Goal: Task Accomplishment & Management: Use online tool/utility

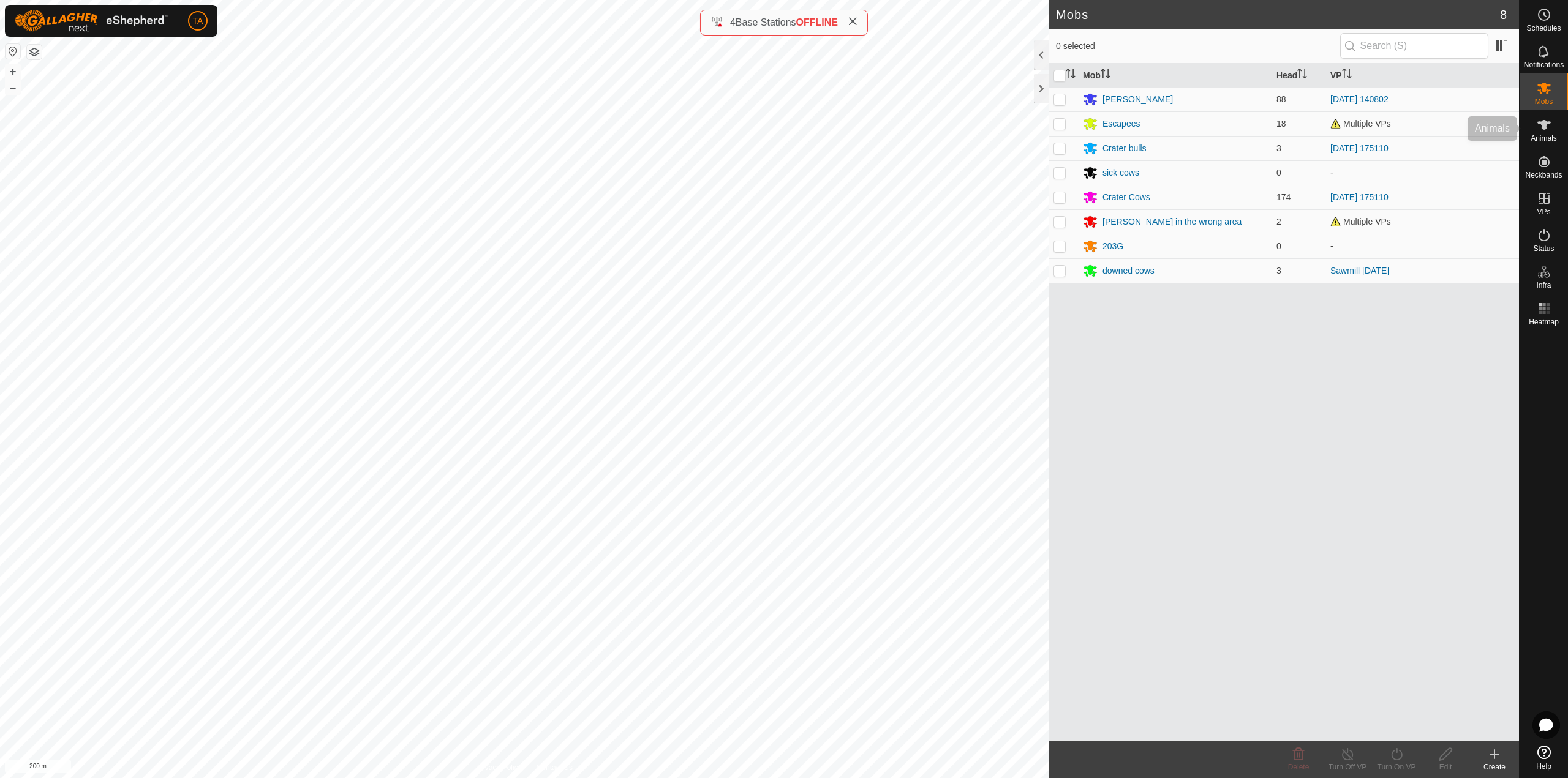
click at [1546, 119] on icon at bounding box center [1544, 125] width 14 height 14
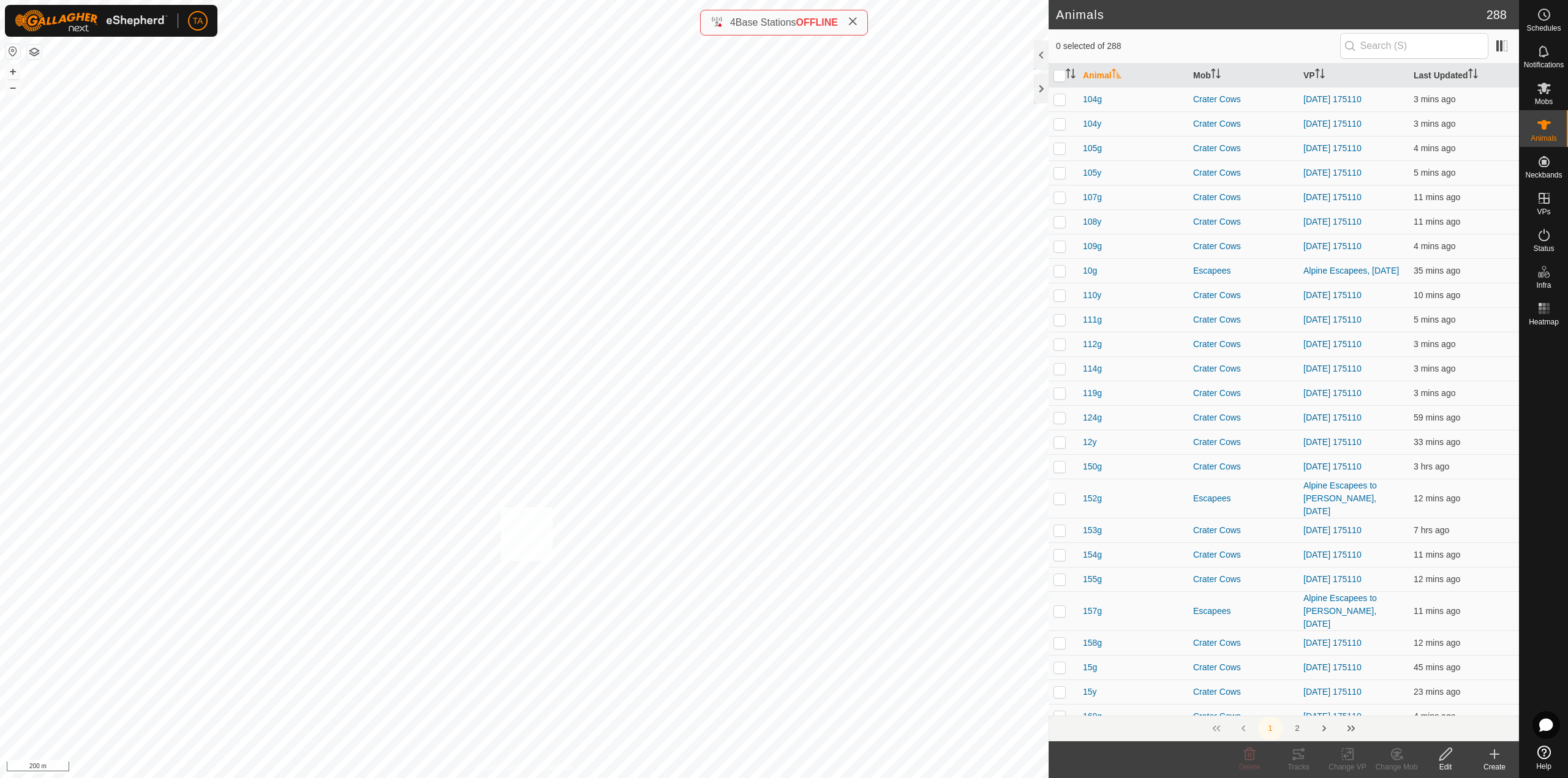
checkbox input "true"
click at [1349, 759] on icon at bounding box center [1350, 754] width 5 height 11
click at [1388, 704] on link "Choose VP..." at bounding box center [1383, 701] width 121 height 24
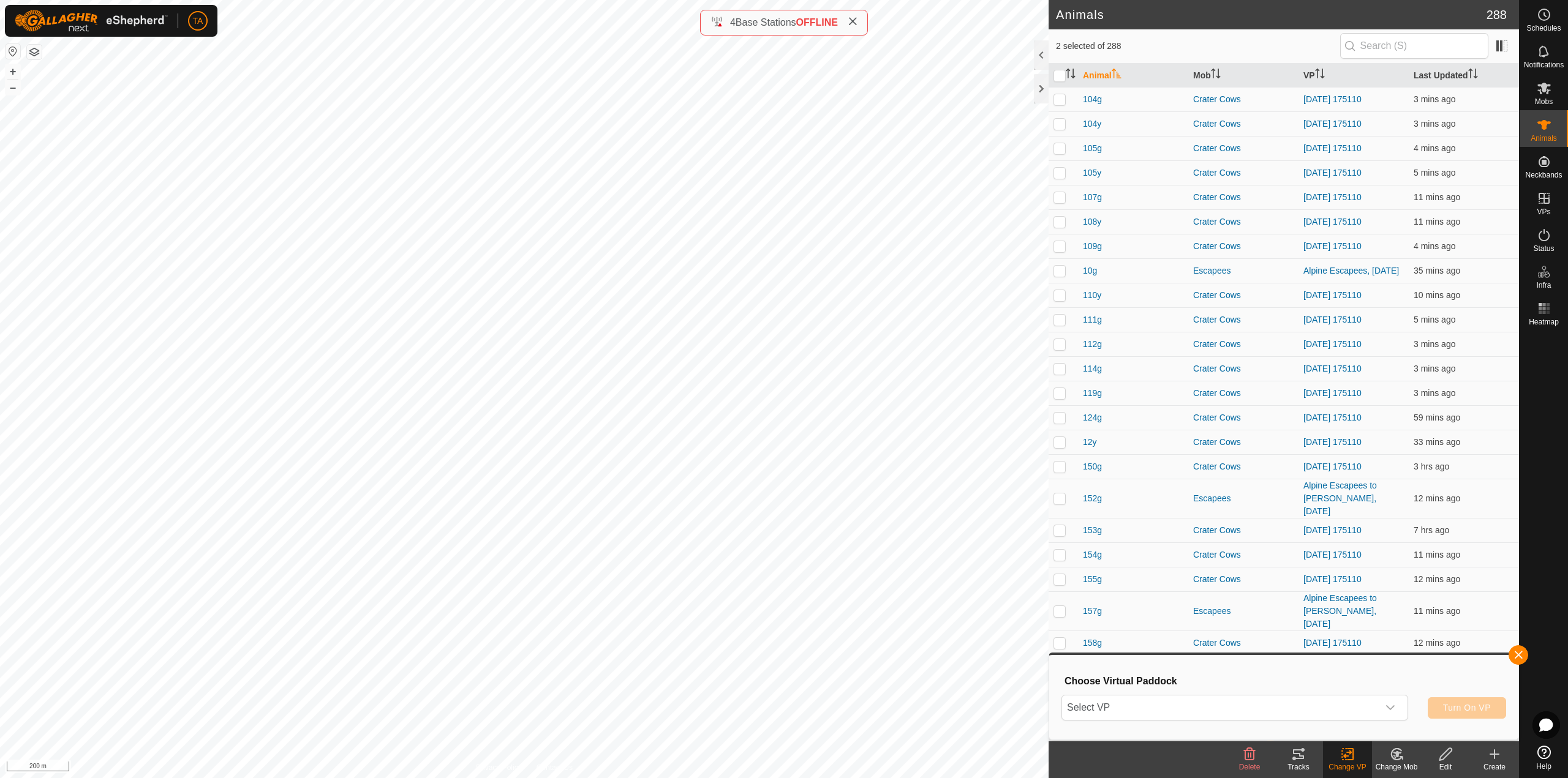
click at [1327, 690] on div "Choose Virtual Paddock Select VP Turn On VP" at bounding box center [1283, 697] width 454 height 70
click at [1319, 706] on span "Select VP" at bounding box center [1220, 707] width 316 height 24
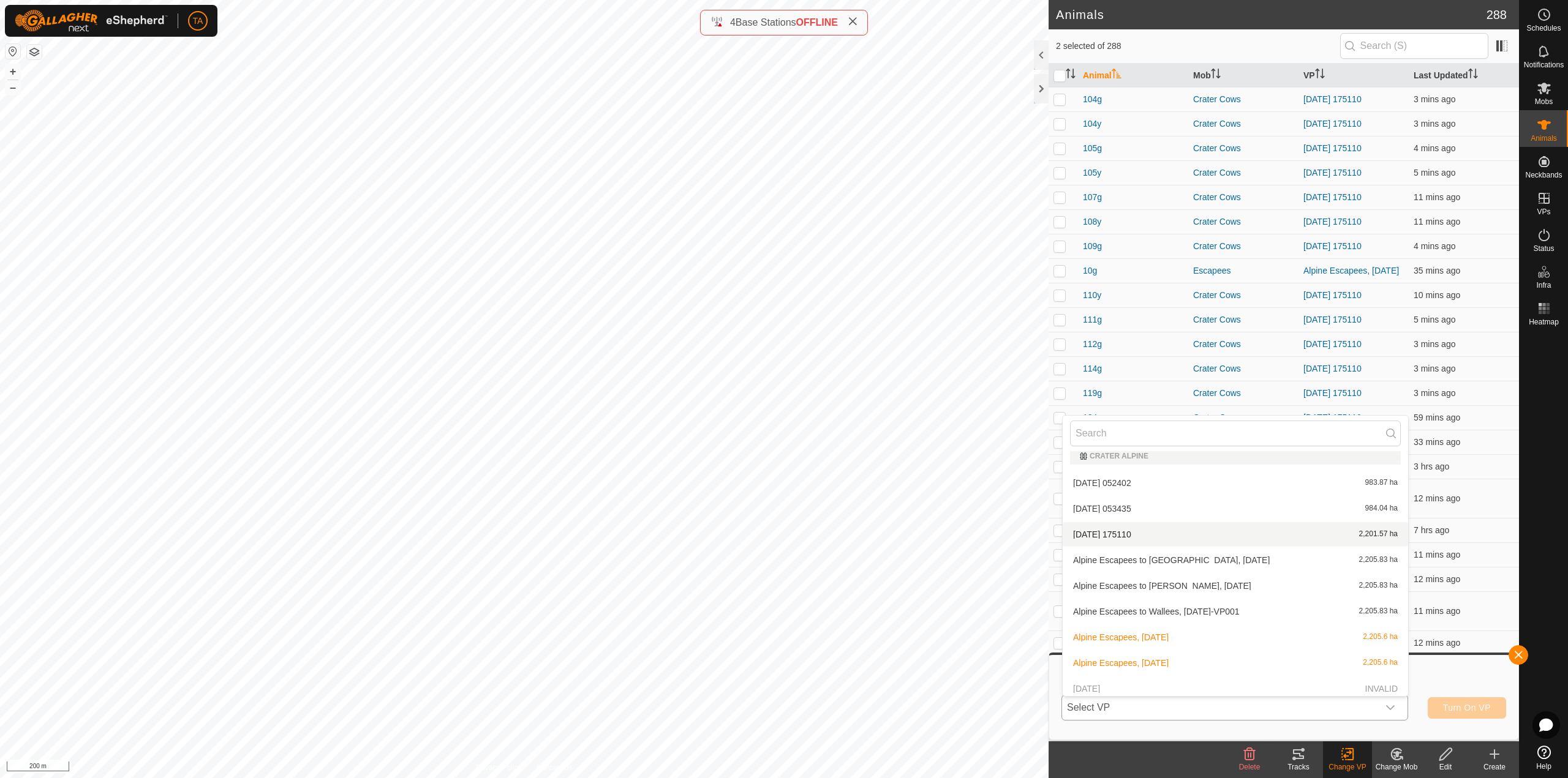
scroll to position [367, 0]
click at [1146, 561] on li "[DATE] 175110 2,201.57 ha" at bounding box center [1235, 564] width 346 height 24
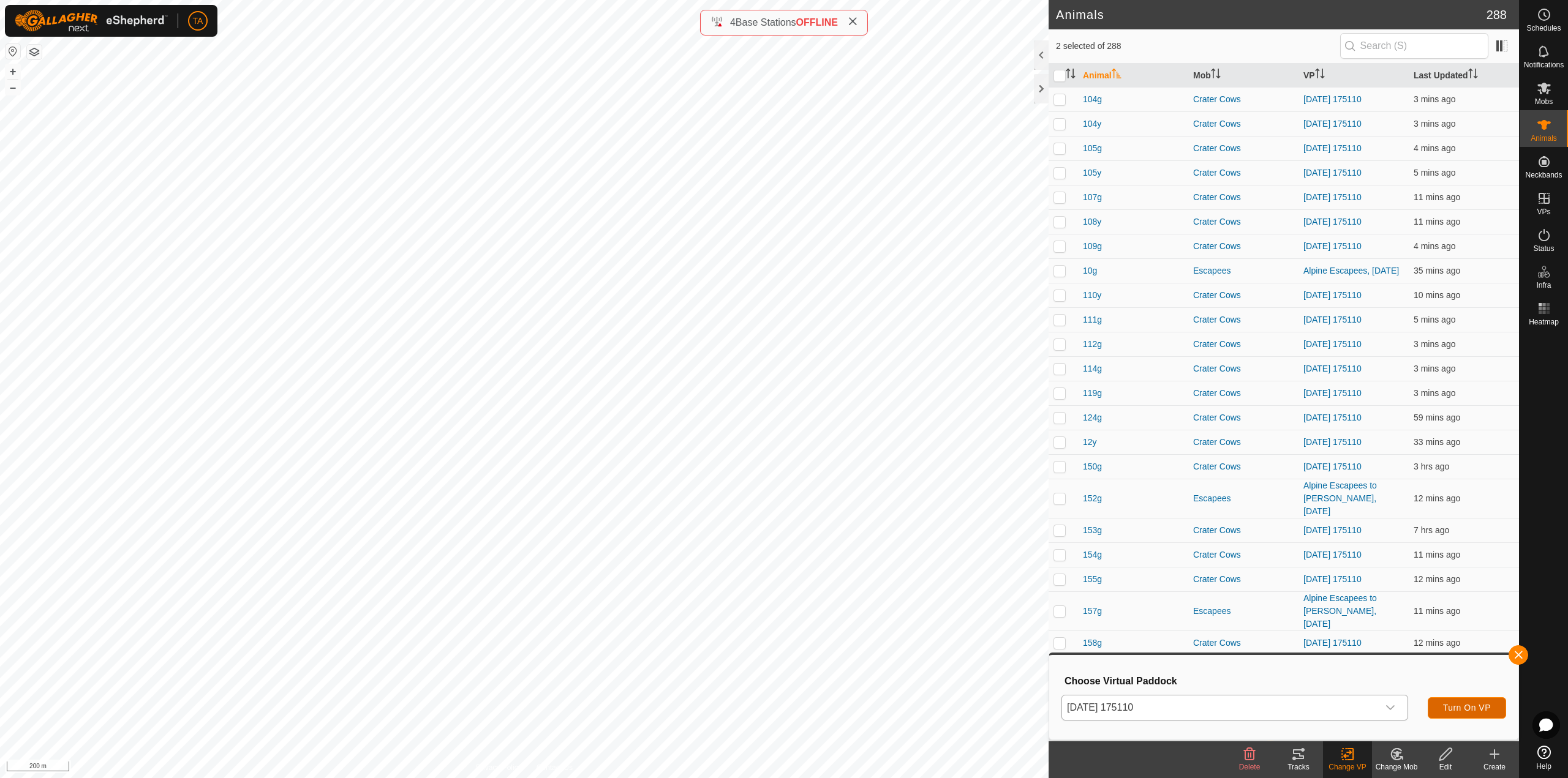
click at [1458, 708] on span "Turn On VP" at bounding box center [1466, 707] width 48 height 10
